Goal: Task Accomplishment & Management: Manage account settings

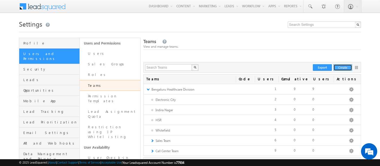
click at [342, 69] on button "Create" at bounding box center [343, 67] width 19 height 6
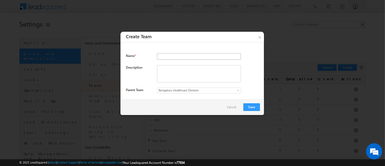
click at [187, 55] on input "text" at bounding box center [199, 56] width 84 height 6
type input "C"
type input "Client Team"
click at [180, 73] on textarea at bounding box center [199, 73] width 84 height 17
type textarea "Team for handling clients"
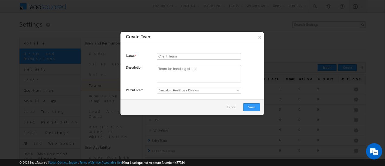
click at [238, 90] on span at bounding box center [238, 91] width 4 height 4
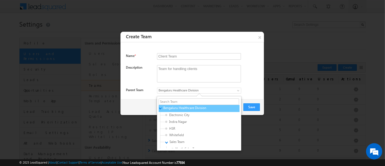
click at [160, 106] on link "▼" at bounding box center [160, 107] width 4 height 3
click at [160, 106] on link "►" at bounding box center [160, 107] width 4 height 3
click at [160, 106] on link "▼" at bounding box center [160, 107] width 4 height 3
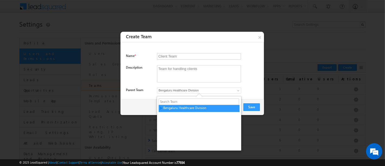
click at [259, 90] on div "Parent Team Bengaluru Healthcare Division f26bfe00-8d9c-11ec-8597-0681fe0b10f8 …" at bounding box center [193, 91] width 134 height 8
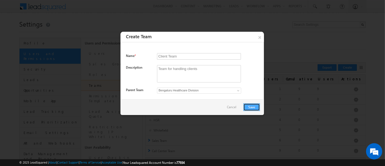
click at [249, 108] on button "Save" at bounding box center [251, 107] width 17 height 8
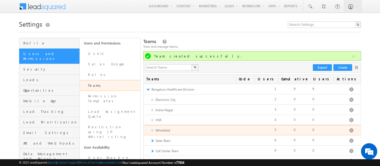
scroll to position [91, 0]
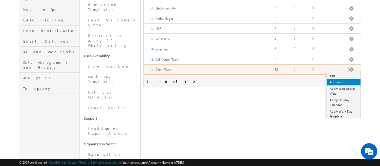
click at [341, 81] on link "Add Team" at bounding box center [344, 82] width 34 height 6
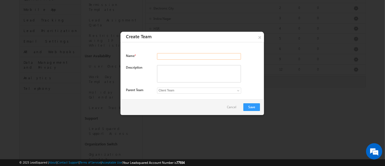
click at [186, 57] on input "text" at bounding box center [199, 56] width 84 height 6
paste input "Solutions Team"
type input "Solutions Team"
click at [184, 72] on textarea at bounding box center [199, 73] width 84 height 17
paste textarea "Solutions Team"
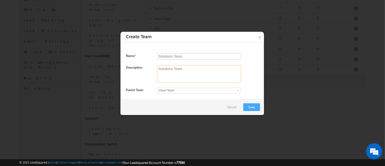
type textarea "Solutions Team"
click at [251, 107] on button "Save" at bounding box center [251, 107] width 17 height 8
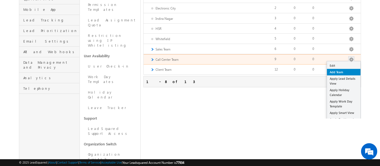
click at [349, 71] on link "Add Team" at bounding box center [344, 72] width 34 height 6
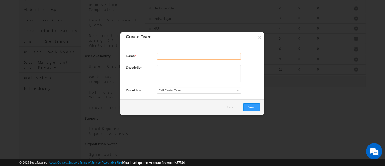
paste input "Client Experience Hub"
type input "Client Experience Hub"
click at [185, 71] on textarea at bounding box center [199, 73] width 84 height 17
paste textarea "Client Experience Hub"
type textarea "Client Experience Hub"
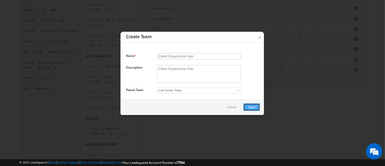
click at [254, 107] on button "Save" at bounding box center [251, 107] width 17 height 8
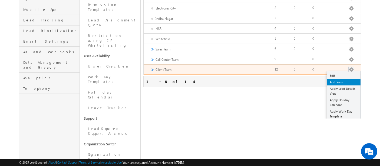
click at [333, 82] on link "Add Team" at bounding box center [344, 82] width 34 height 6
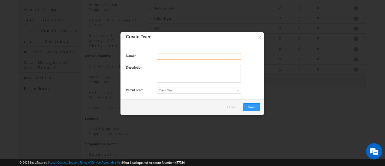
paste input "Client Success Team"
type input "Client Success Team"
click at [201, 70] on textarea at bounding box center [199, 73] width 84 height 17
paste textarea "Client Success Team"
type textarea "Client Success Team"
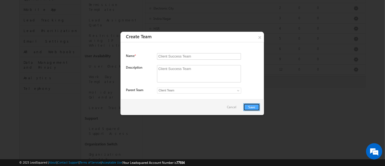
click at [248, 109] on button "Save" at bounding box center [251, 107] width 17 height 8
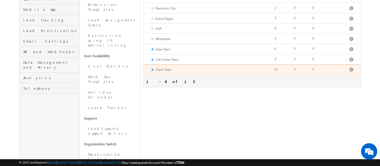
click at [153, 67] on link "►" at bounding box center [152, 69] width 4 height 5
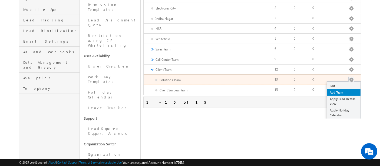
click at [338, 91] on link "Add Team" at bounding box center [344, 92] width 34 height 6
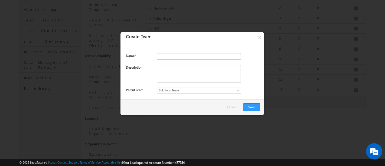
paste input "Client Experience Hub"
type input "Client Experience Hub"
click at [195, 73] on textarea at bounding box center [199, 73] width 84 height 17
paste textarea "Client Experience Hub"
type textarea "Client Experience Hub"
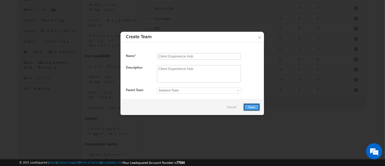
click at [257, 108] on button "Save" at bounding box center [251, 107] width 17 height 8
drag, startPoint x: 199, startPoint y: 58, endPoint x: 118, endPoint y: 63, distance: 81.6
click at [118, 63] on body "Menu Admin Yashv ani.V erma+ lms@L eadSq uared ani.V erma+" at bounding box center [192, 51] width 385 height 285
paste input "Partnership Team"
type input "Partnership Team"
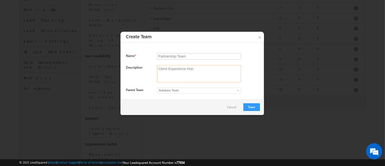
click at [192, 71] on textarea "Client Experience Hub" at bounding box center [199, 73] width 84 height 17
drag, startPoint x: 200, startPoint y: 70, endPoint x: 136, endPoint y: 65, distance: 64.5
click at [136, 65] on div "Description Client Experience Hub" at bounding box center [193, 76] width 134 height 22
paste textarea "Partnership Team"
type textarea "Partnership Team"
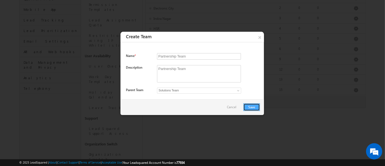
click at [252, 104] on button "Save" at bounding box center [251, 107] width 17 height 8
click at [255, 108] on button "Save" at bounding box center [251, 107] width 17 height 8
click at [251, 107] on button "Save" at bounding box center [251, 107] width 17 height 8
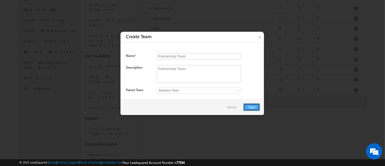
click at [251, 107] on button "Save" at bounding box center [251, 107] width 17 height 8
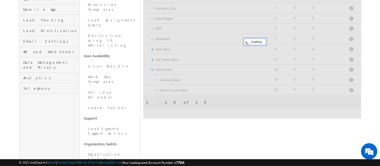
click at [251, 107] on div at bounding box center [252, 41] width 218 height 156
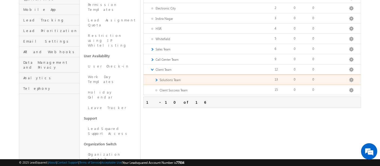
click at [157, 79] on link "►" at bounding box center [156, 79] width 4 height 5
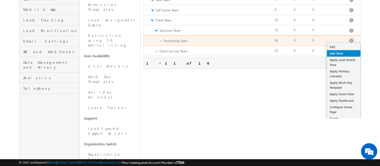
scroll to position [52, 0]
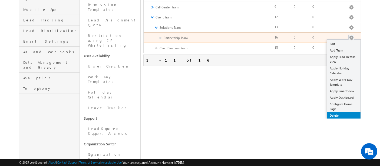
click at [334, 112] on link "Delete" at bounding box center [344, 115] width 34 height 6
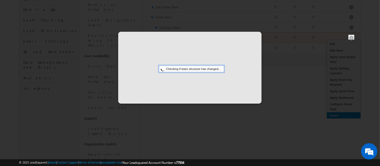
scroll to position [0, 0]
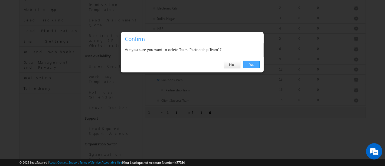
click at [254, 66] on link "Yes" at bounding box center [251, 65] width 17 height 8
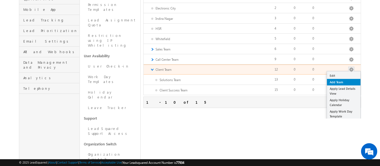
click at [337, 80] on link "Add Team" at bounding box center [344, 82] width 34 height 6
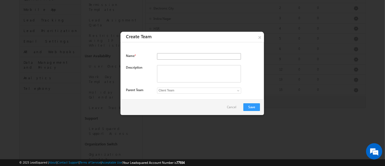
click at [185, 57] on input "text" at bounding box center [199, 56] width 84 height 6
type input "Partnership Team"
click at [169, 75] on textarea at bounding box center [199, 73] width 84 height 17
paste textarea "Partnership Team"
type textarea "Partnership Team"
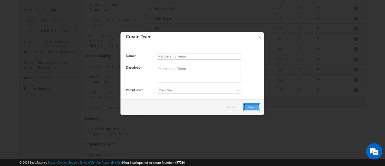
click at [253, 109] on button "Save" at bounding box center [251, 107] width 17 height 8
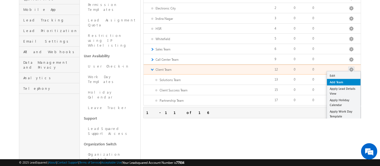
click at [341, 81] on link "Add Team" at bounding box center [344, 82] width 34 height 6
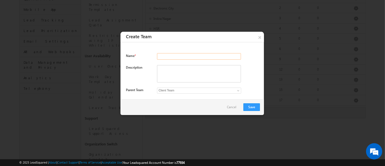
paste input "Strategic Alliance Team"
type input "Strategic Alliance Team"
click at [170, 73] on textarea at bounding box center [199, 73] width 84 height 17
paste textarea "Strategic Alliance Team"
type textarea "Strategic Alliance Team"
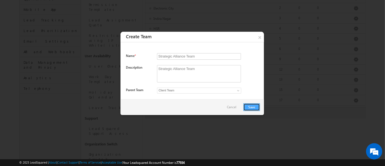
click at [254, 105] on button "Save" at bounding box center [251, 107] width 17 height 8
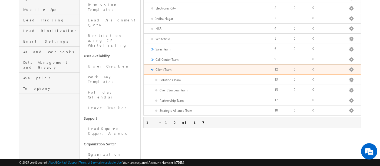
click at [152, 68] on link "▼" at bounding box center [152, 69] width 4 height 5
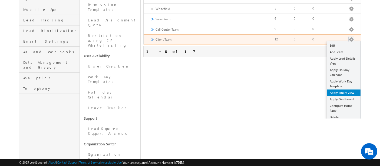
scroll to position [32, 0]
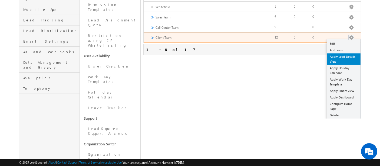
click at [332, 61] on link "Apply Lead Details View" at bounding box center [344, 58] width 34 height 11
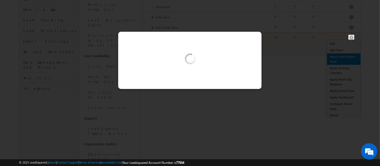
scroll to position [0, 0]
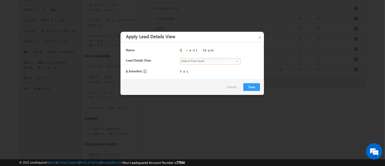
click at [236, 61] on span "select" at bounding box center [238, 61] width 4 height 2
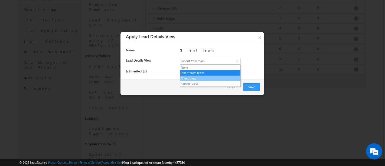
click at [187, 79] on li "Client View" at bounding box center [210, 77] width 60 height 5
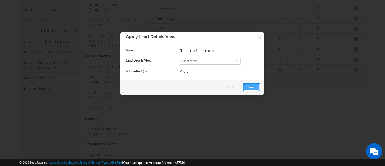
click at [252, 86] on button "Save" at bounding box center [251, 87] width 17 height 8
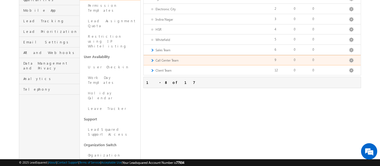
scroll to position [91, 0]
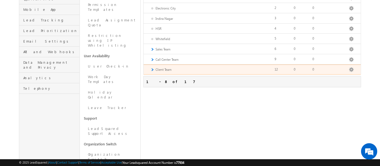
click at [153, 68] on link "►" at bounding box center [152, 69] width 4 height 5
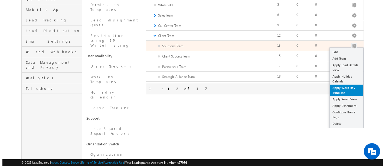
scroll to position [4, 0]
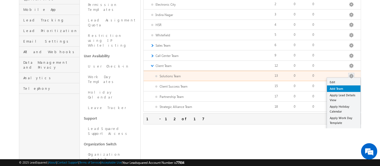
click at [341, 88] on link "Add Team" at bounding box center [344, 88] width 34 height 6
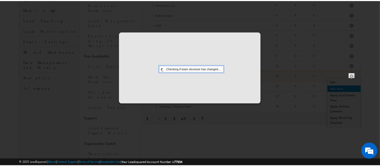
scroll to position [0, 0]
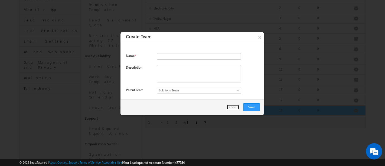
click at [232, 106] on link "Cancel" at bounding box center [233, 106] width 12 height 5
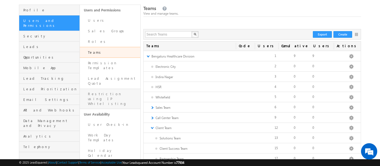
scroll to position [1, 0]
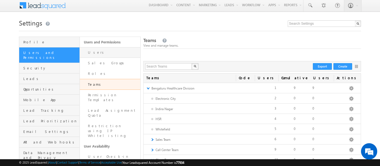
click at [99, 52] on link "Users" at bounding box center [110, 52] width 61 height 11
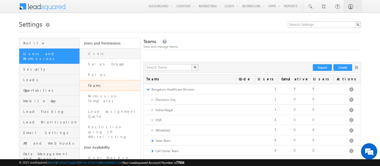
click at [101, 53] on link "Users" at bounding box center [110, 53] width 61 height 11
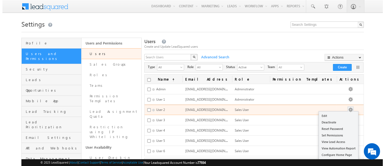
scroll to position [30, 0]
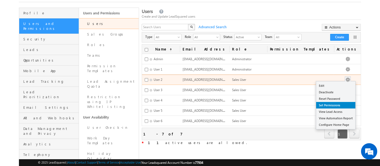
click at [338, 106] on link "Set Permissions" at bounding box center [335, 105] width 39 height 6
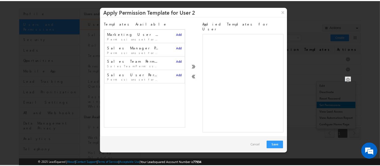
scroll to position [0, 0]
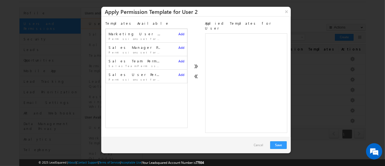
click at [262, 142] on link "Cancel" at bounding box center [258, 145] width 15 height 8
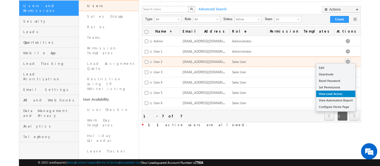
scroll to position [60, 0]
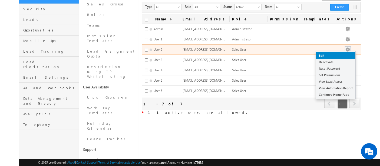
click at [333, 53] on link "Edit" at bounding box center [335, 55] width 39 height 6
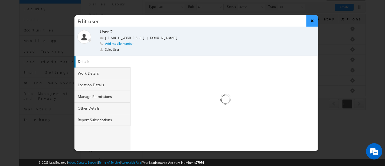
click at [313, 21] on button "×" at bounding box center [312, 20] width 12 height 11
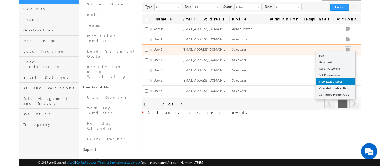
click at [339, 81] on link "View Lead Access" at bounding box center [335, 81] width 39 height 6
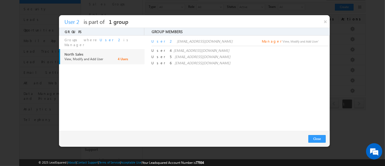
click at [265, 43] on span "Manager" at bounding box center [272, 41] width 20 height 5
click at [109, 42] on span "is Manager" at bounding box center [97, 41] width 66 height 9
click at [121, 57] on div "4 Users" at bounding box center [131, 61] width 27 height 8
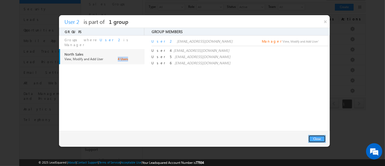
click at [319, 141] on button "Close" at bounding box center [316, 139] width 17 height 8
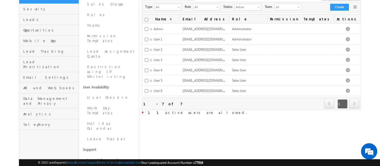
click at [280, 147] on div "Users Create and Update LeadSquared users X Advanced Search Actions Import User…" at bounding box center [251, 97] width 219 height 239
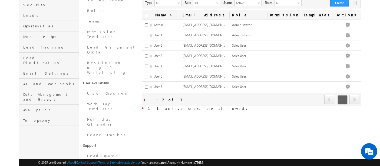
scroll to position [91, 0]
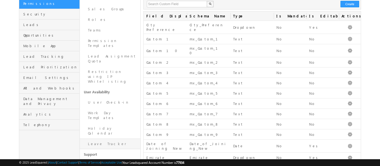
scroll to position [60, 0]
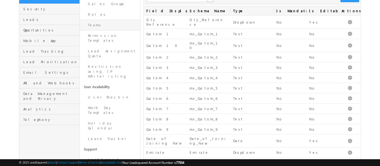
click at [100, 28] on link "Teams" at bounding box center [110, 25] width 61 height 11
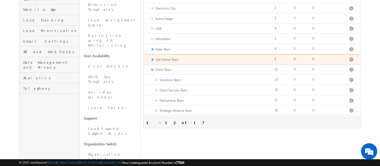
scroll to position [31, 0]
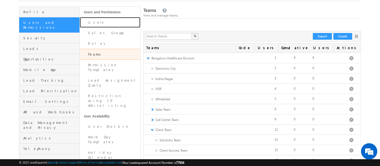
click at [109, 19] on link "Users" at bounding box center [110, 22] width 61 height 11
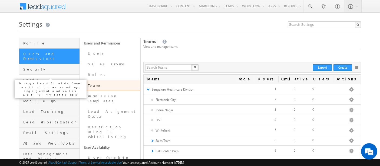
click at [50, 77] on span "Leads" at bounding box center [50, 79] width 55 height 5
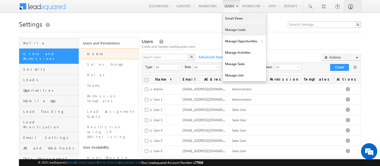
click at [234, 32] on link "Manage Leads" at bounding box center [244, 29] width 43 height 11
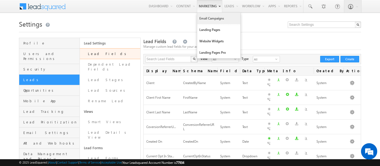
click at [209, 18] on link "Email Campaigns" at bounding box center [218, 18] width 43 height 11
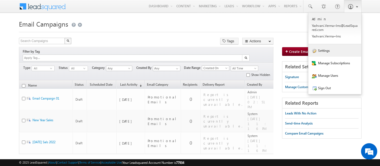
click at [331, 53] on link "Settings" at bounding box center [334, 50] width 53 height 12
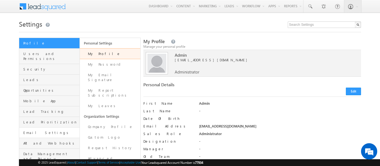
click at [50, 130] on link "Email Settings" at bounding box center [49, 132] width 60 height 11
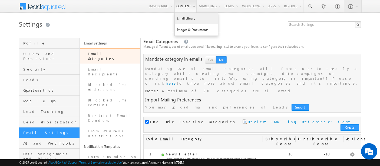
click at [181, 18] on link "Email Library" at bounding box center [196, 18] width 43 height 11
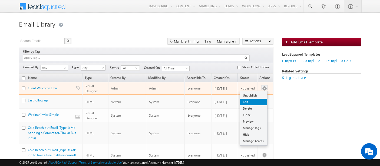
click at [252, 98] on link "Edit" at bounding box center [253, 101] width 27 height 6
checkbox input "true"
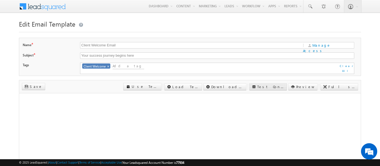
click at [284, 84] on label "Test Content" at bounding box center [270, 86] width 27 height 5
type textarea "[EMAIL_ADDRESS][DOMAIN_NAME]"
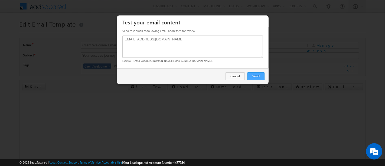
click at [262, 78] on link "Send" at bounding box center [255, 76] width 17 height 8
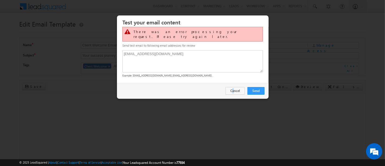
click at [233, 87] on link "Cancel" at bounding box center [234, 91] width 19 height 8
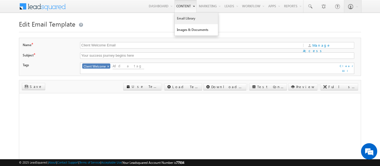
click at [183, 16] on link "Email Library" at bounding box center [196, 18] width 43 height 11
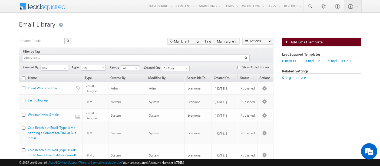
click at [308, 40] on span "Add Email Template" at bounding box center [307, 42] width 32 height 5
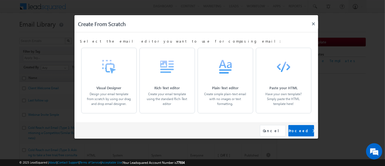
click at [271, 131] on div "Cancel" at bounding box center [273, 130] width 26 height 11
click at [312, 25] on button "×" at bounding box center [312, 23] width 9 height 9
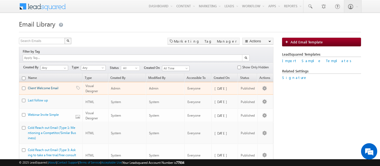
click at [50, 86] on link "Client Welcome Email" at bounding box center [43, 88] width 31 height 4
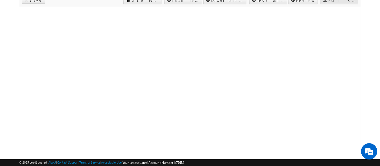
scroll to position [18, 0]
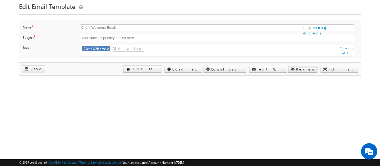
click at [318, 65] on link "Preview" at bounding box center [302, 68] width 29 height 7
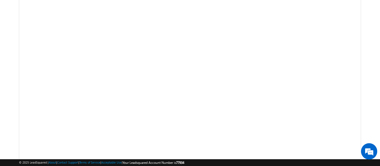
scroll to position [138, 0]
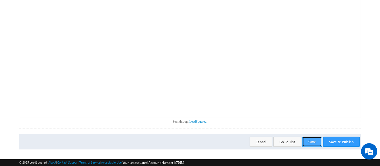
click at [314, 138] on button "Save" at bounding box center [312, 141] width 19 height 10
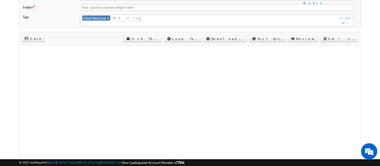
scroll to position [0, 0]
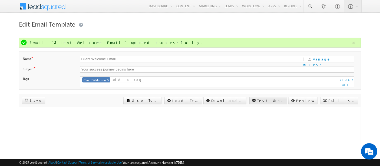
click at [284, 98] on label "Test Content" at bounding box center [270, 100] width 27 height 5
type textarea "[EMAIL_ADDRESS][DOMAIN_NAME]"
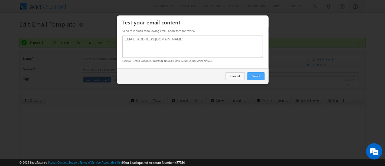
click at [255, 78] on link "Send" at bounding box center [255, 76] width 17 height 8
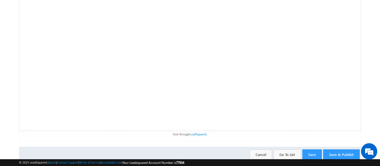
scroll to position [138, 0]
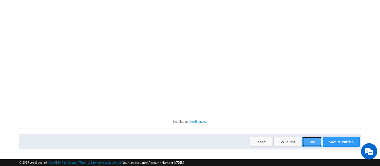
click at [318, 136] on button "Save" at bounding box center [312, 141] width 19 height 10
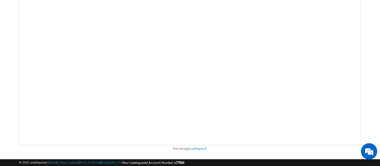
scroll to position [152, 0]
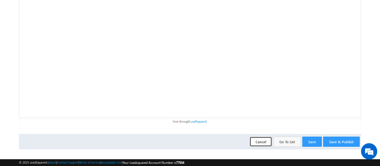
click at [255, 137] on button "Cancel" at bounding box center [261, 141] width 22 height 10
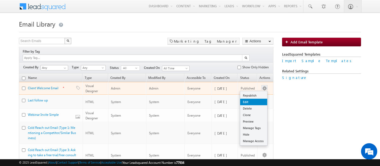
click at [245, 98] on link "Edit" at bounding box center [253, 101] width 27 height 6
checkbox input "true"
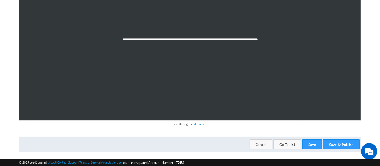
scroll to position [138, 0]
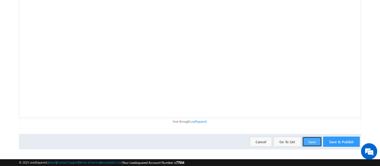
click at [317, 138] on button "Save" at bounding box center [312, 141] width 19 height 10
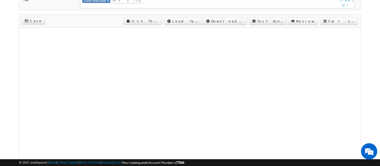
scroll to position [120, 0]
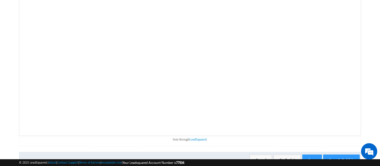
click at [314, 152] on div "Save & Publish Save Go To List Cancel" at bounding box center [190, 159] width 342 height 15
click at [316, 154] on button "Save" at bounding box center [312, 159] width 19 height 10
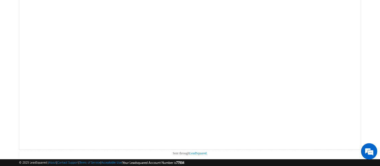
scroll to position [0, 0]
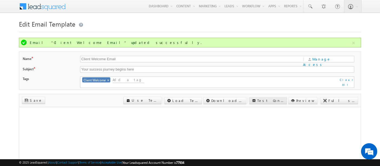
click at [284, 98] on label "Test Content" at bounding box center [270, 100] width 27 height 5
type textarea "[EMAIL_ADDRESS][DOMAIN_NAME]"
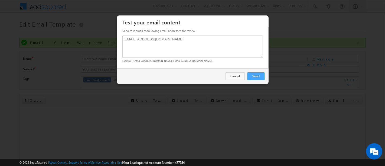
click at [263, 78] on link "Send" at bounding box center [255, 76] width 17 height 8
